Goal: Information Seeking & Learning: Learn about a topic

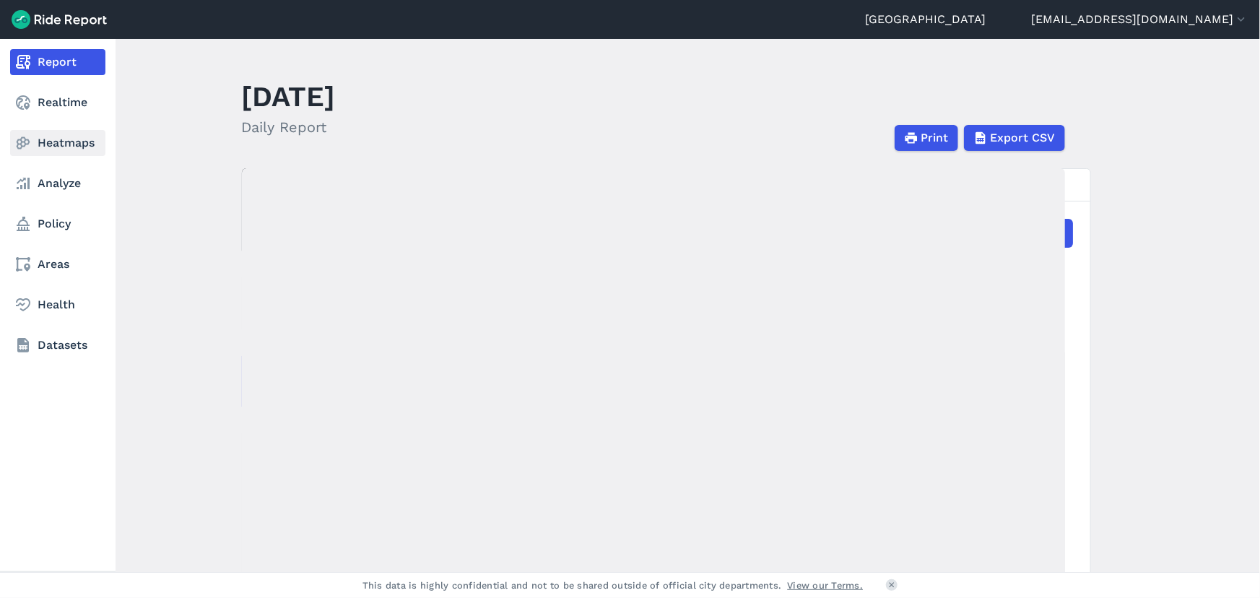
click at [55, 141] on link "Heatmaps" at bounding box center [57, 143] width 95 height 26
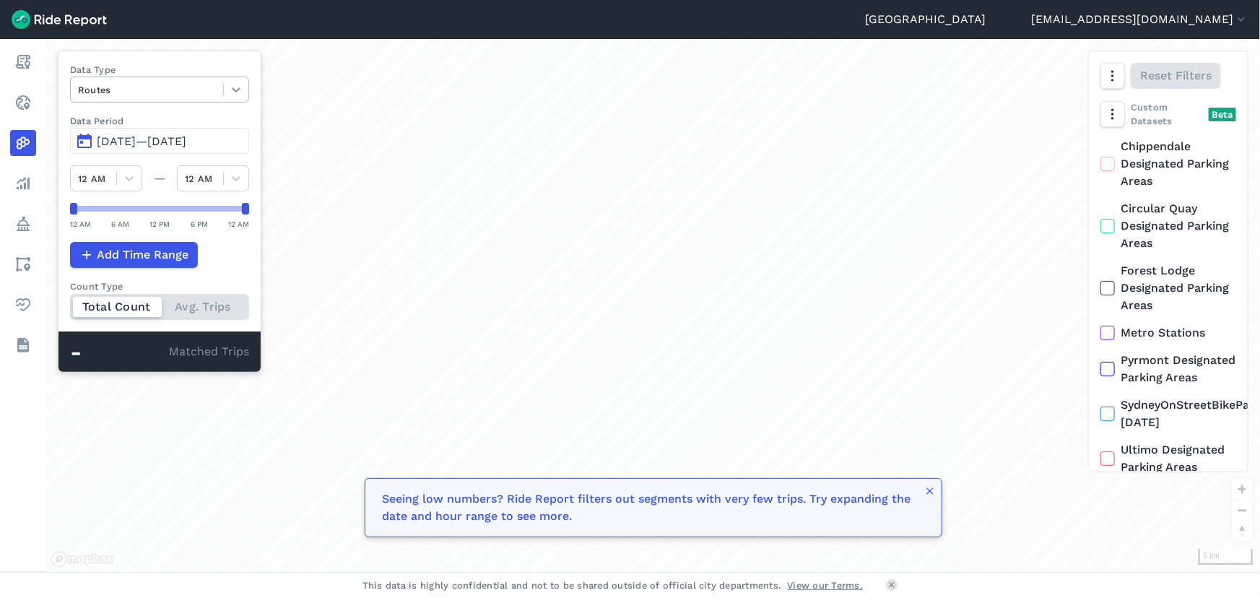
click at [238, 94] on icon at bounding box center [236, 89] width 14 height 14
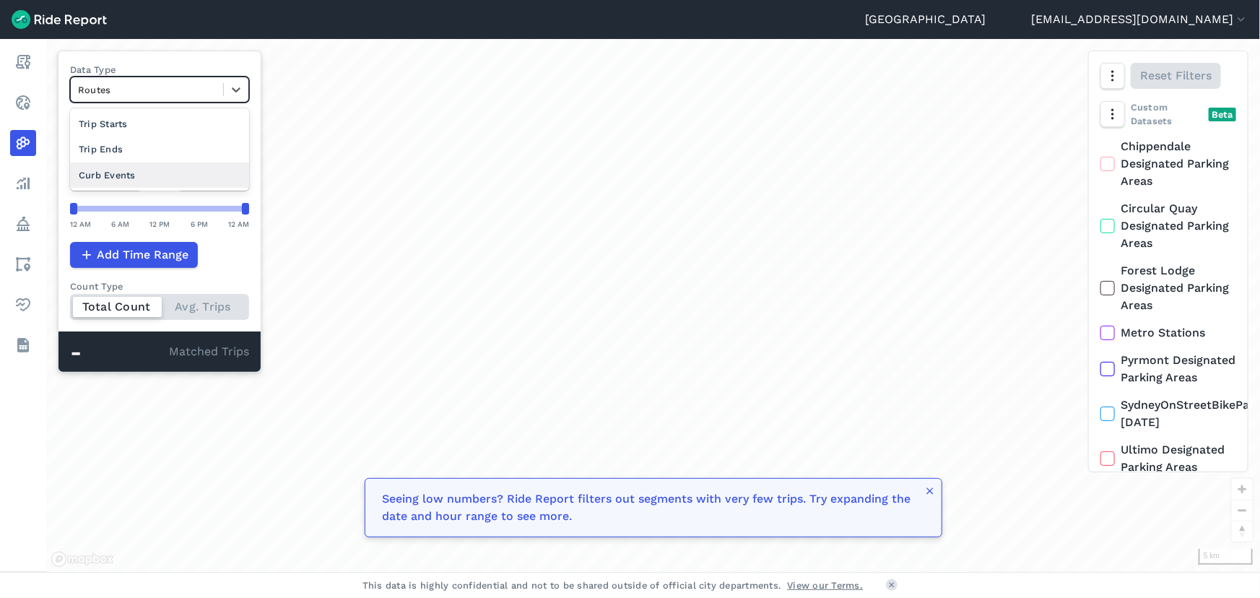
click at [176, 170] on div "Curb Events" at bounding box center [159, 174] width 179 height 25
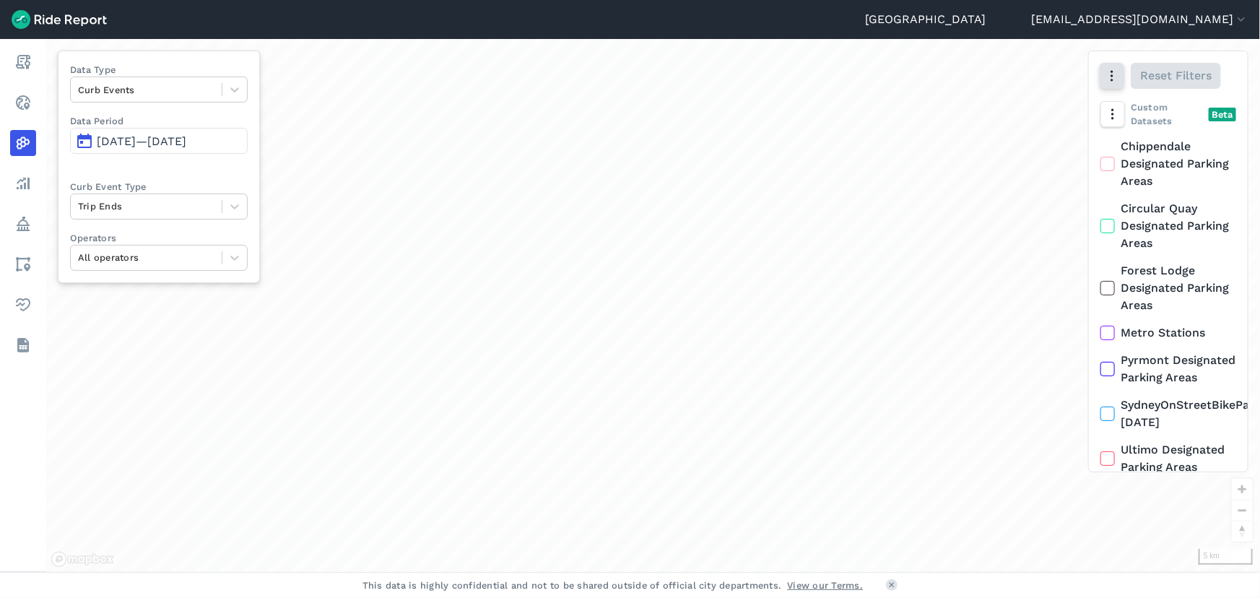
click at [1117, 72] on icon "button" at bounding box center [1111, 76] width 14 height 14
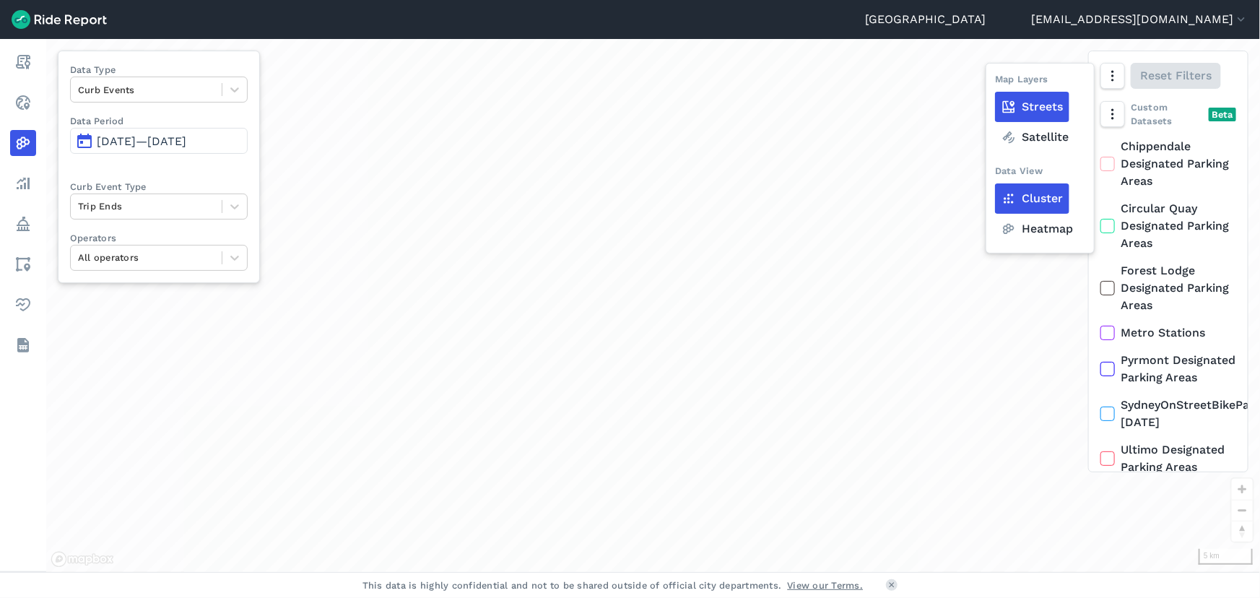
click at [1039, 230] on label "Heatmap" at bounding box center [1037, 229] width 84 height 30
click at [995, 82] on input "Heatmap" at bounding box center [995, 76] width 0 height 9
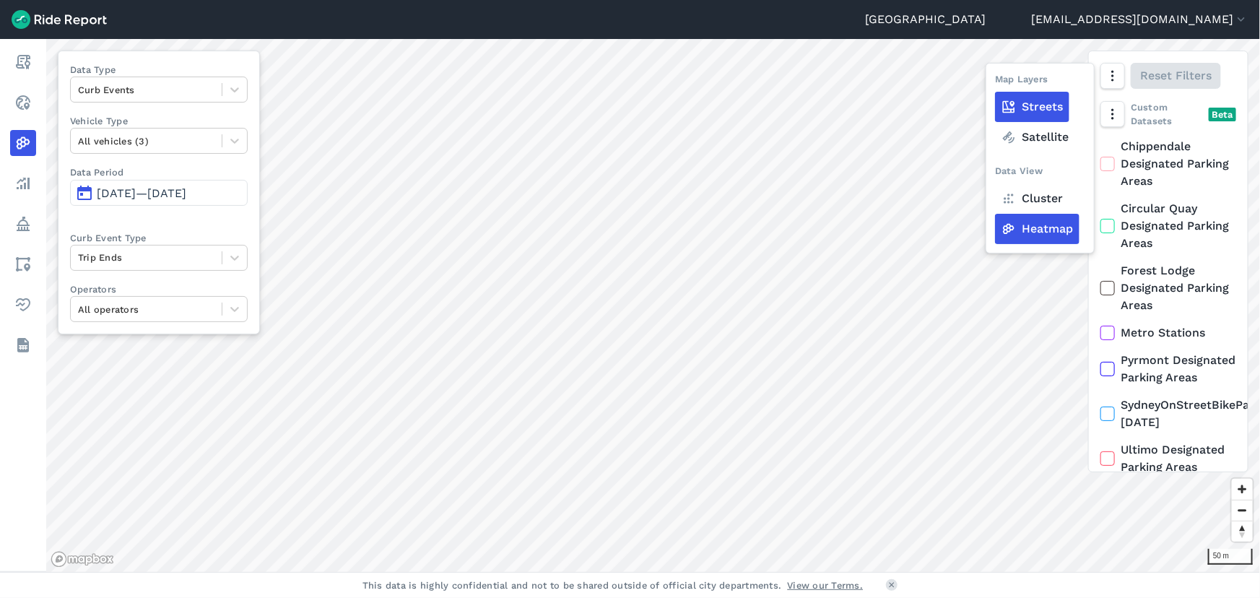
click at [123, 187] on span "[DATE]—[DATE]" at bounding box center [142, 193] width 90 height 14
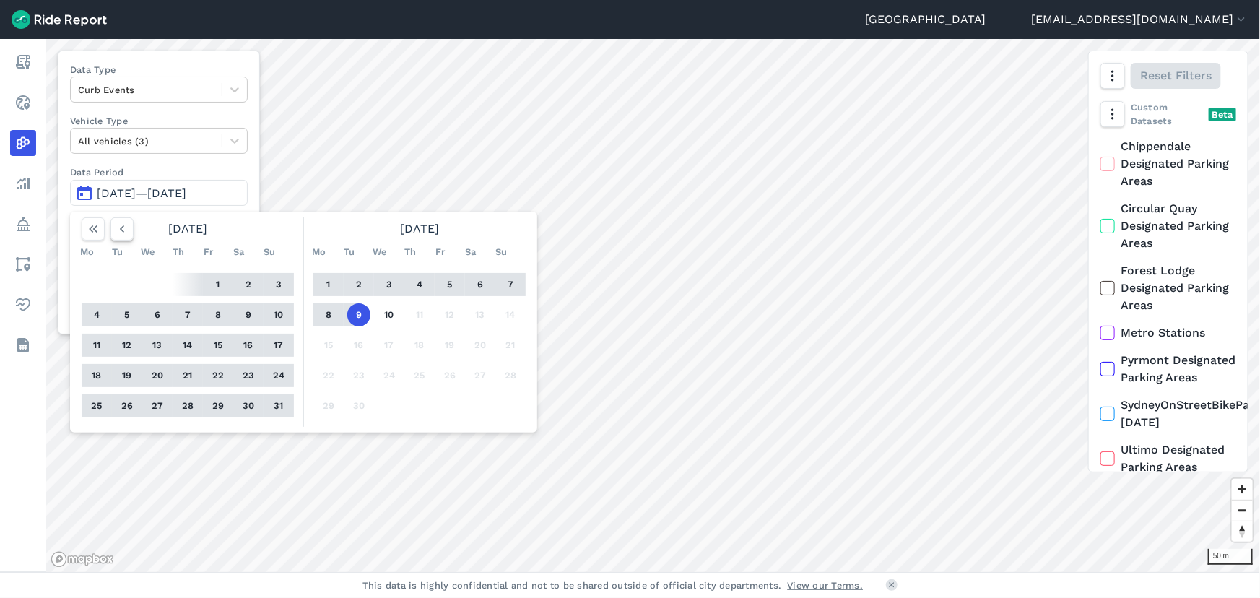
click at [128, 222] on icon "button" at bounding box center [122, 229] width 14 height 14
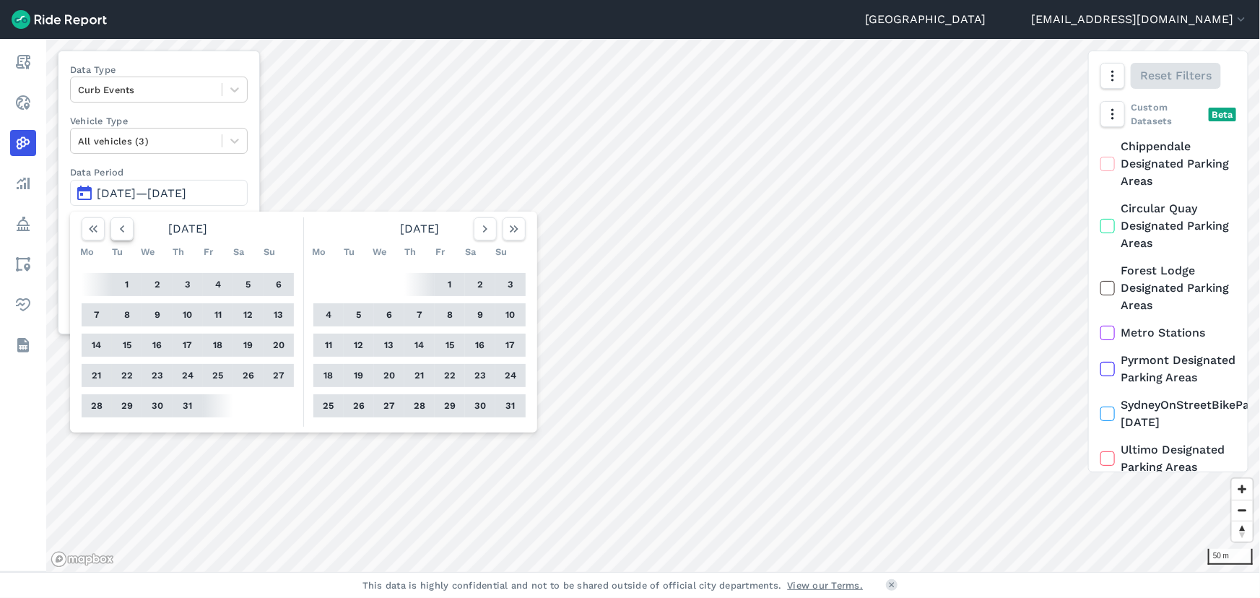
click at [128, 222] on icon "button" at bounding box center [122, 229] width 14 height 14
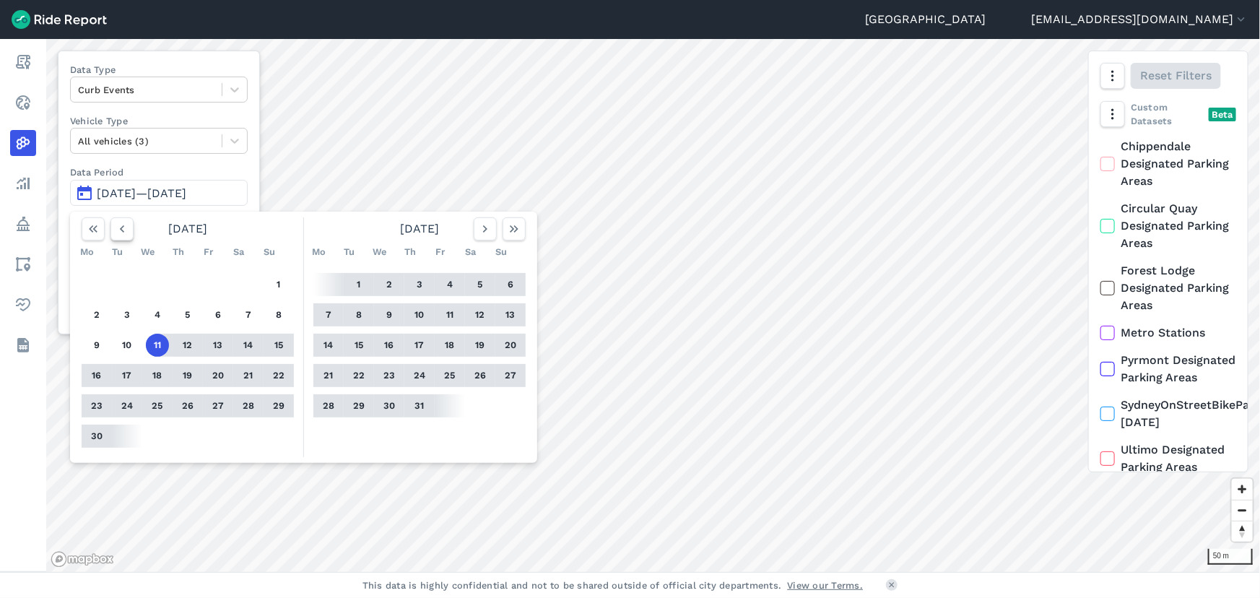
click at [128, 222] on icon "button" at bounding box center [122, 229] width 14 height 14
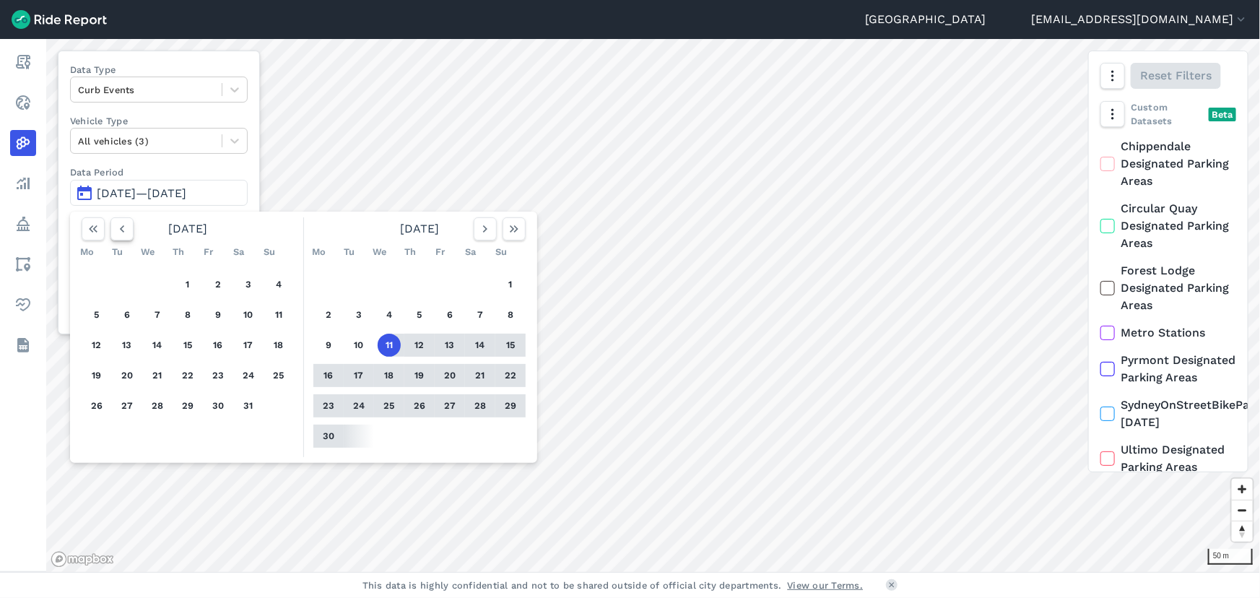
click at [128, 222] on icon "button" at bounding box center [122, 229] width 14 height 14
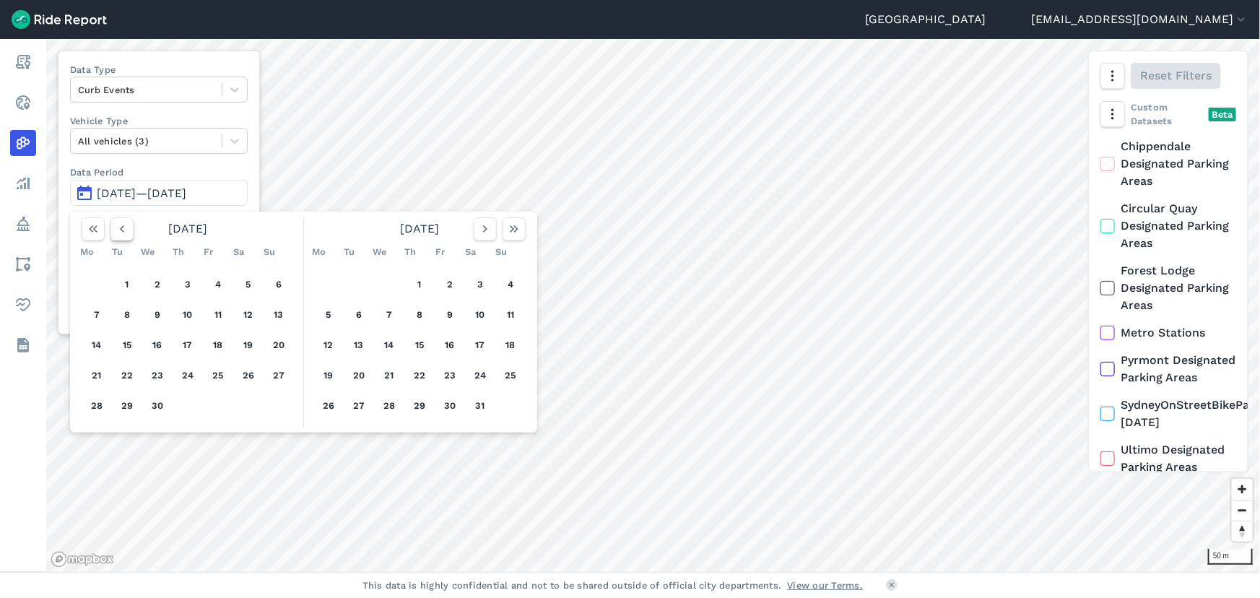
click at [128, 222] on icon "button" at bounding box center [122, 229] width 14 height 14
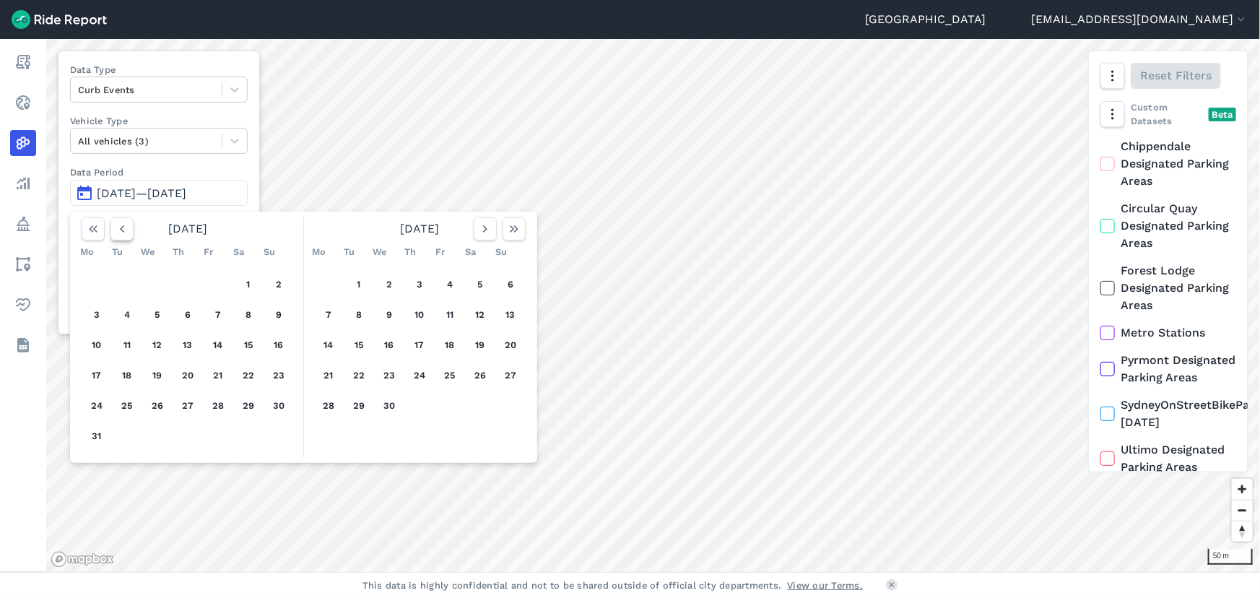
click at [128, 222] on icon "button" at bounding box center [122, 229] width 14 height 14
click at [252, 281] on button "1" at bounding box center [248, 284] width 23 height 23
click at [523, 224] on button "button" at bounding box center [513, 228] width 23 height 23
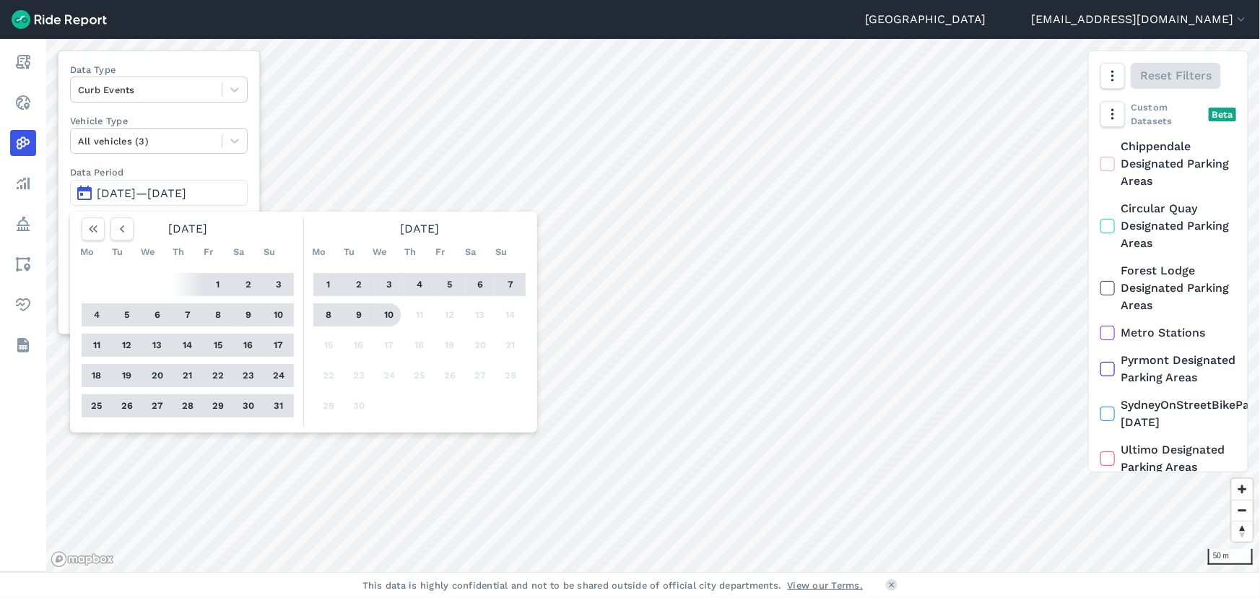
click at [388, 309] on button "10" at bounding box center [388, 314] width 23 height 23
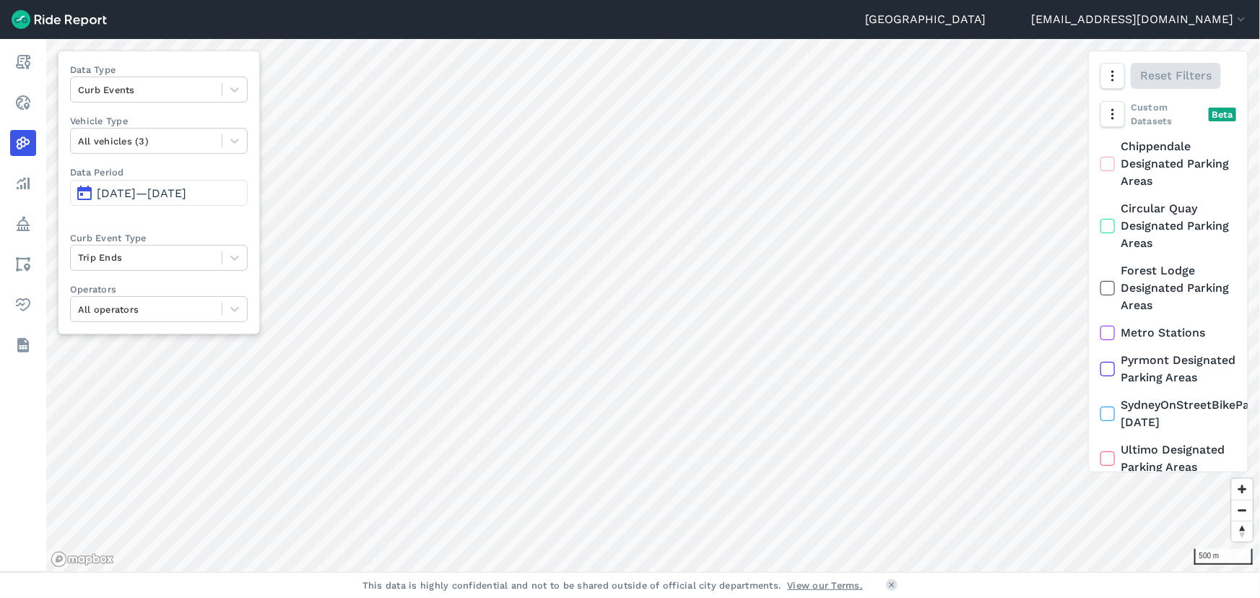
click at [1111, 376] on icon at bounding box center [1107, 369] width 13 height 14
click at [1100, 361] on input "Pyrmont Designated Parking Areas" at bounding box center [1100, 356] width 0 height 9
